Goal: Task Accomplishment & Management: Manage account settings

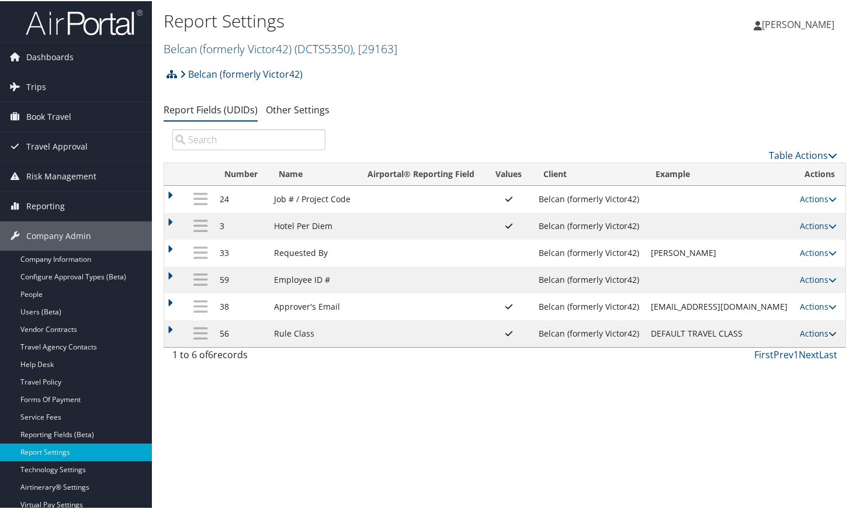
click at [808, 334] on link "Actions" at bounding box center [818, 332] width 37 height 11
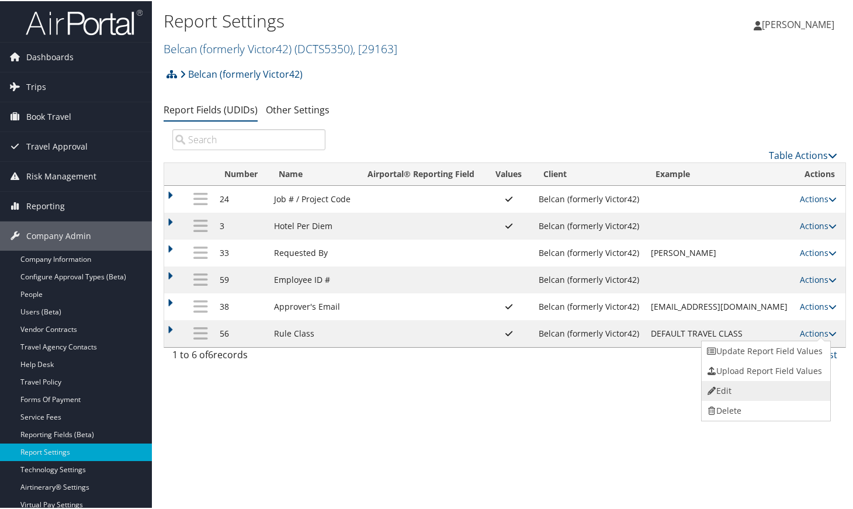
click at [769, 395] on link "Edit" at bounding box center [764, 390] width 126 height 20
select select "both"
select select "profiled"
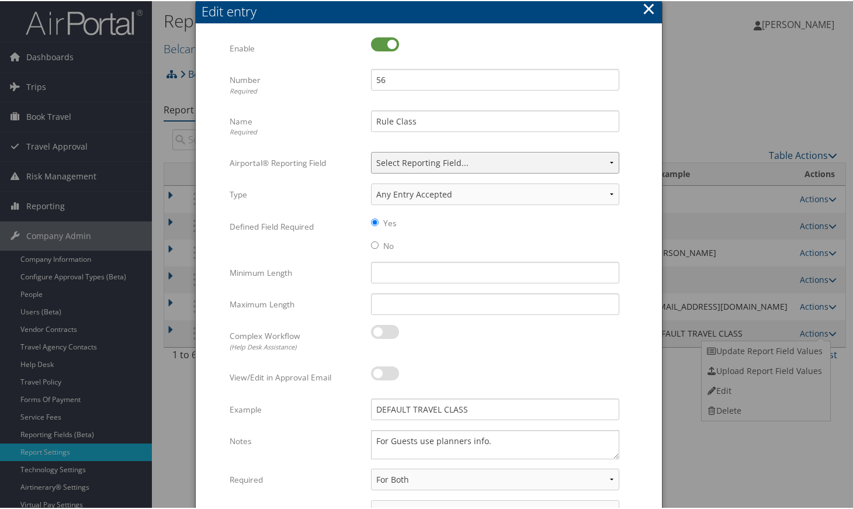
click at [607, 160] on select "Select Reporting Field... Authorization Billable Client Cost Center Department …" at bounding box center [495, 162] width 248 height 22
click at [642, 7] on button "×" at bounding box center [648, 7] width 13 height 23
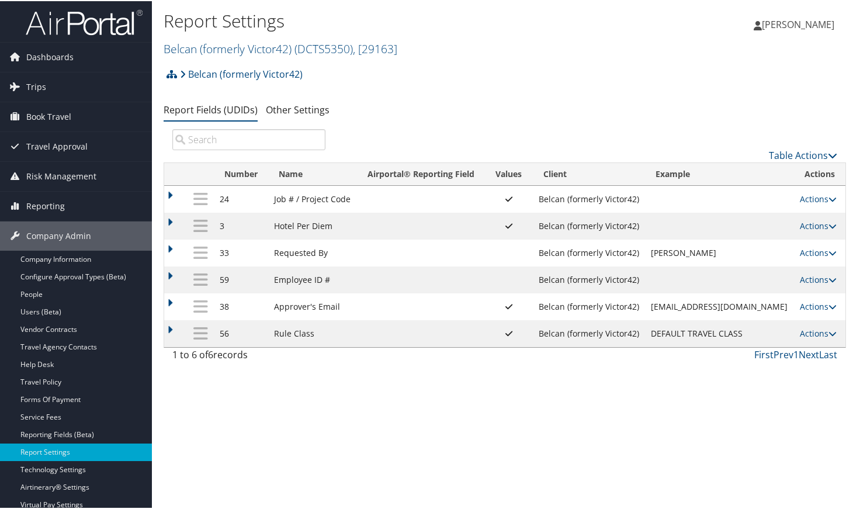
click at [171, 330] on td at bounding box center [175, 332] width 23 height 27
